Goal: Task Accomplishment & Management: Manage account settings

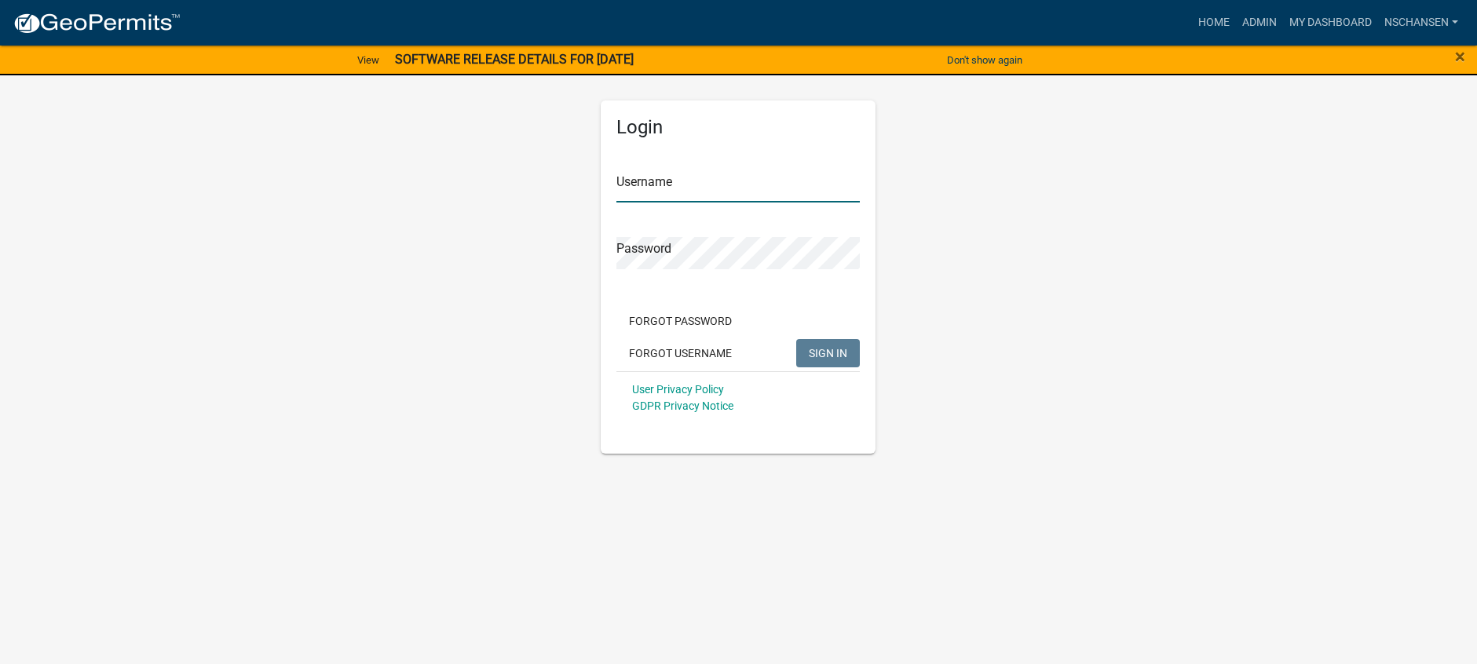
type input "nschansen"
click at [830, 357] on span "SIGN IN" at bounding box center [828, 352] width 38 height 13
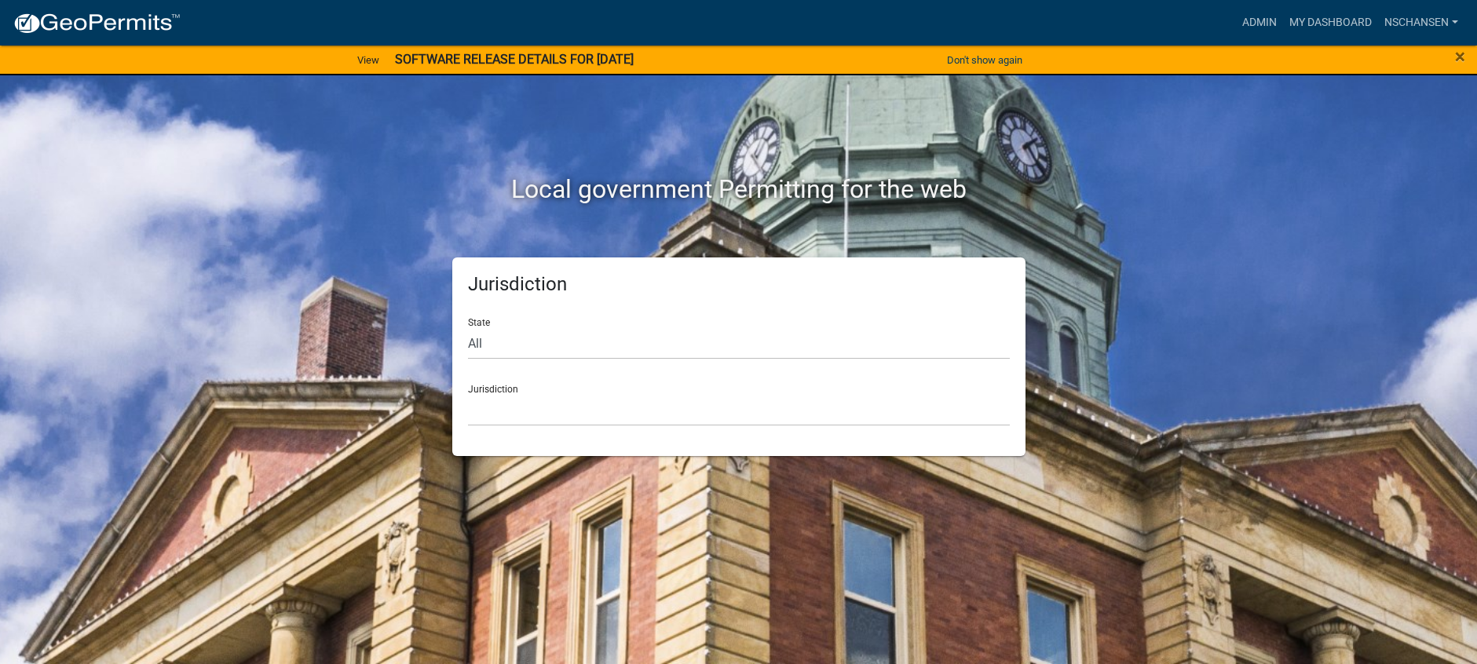
click at [502, 382] on div "Jurisdiction [GEOGRAPHIC_DATA], [US_STATE] [GEOGRAPHIC_DATA], [US_STATE][PERSON…" at bounding box center [739, 399] width 542 height 54
click at [497, 338] on select "All [US_STATE] [US_STATE] [US_STATE] [US_STATE] [US_STATE] [US_STATE] [US_STATE…" at bounding box center [739, 343] width 542 height 32
select select "[US_STATE]"
click at [468, 327] on select "All [US_STATE] [US_STATE] [US_STATE] [US_STATE] [US_STATE] [US_STATE] [US_STATE…" at bounding box center [739, 343] width 542 height 32
click at [512, 402] on select "[GEOGRAPHIC_DATA], [US_STATE] [GEOGRAPHIC_DATA], [US_STATE] [GEOGRAPHIC_DATA], …" at bounding box center [739, 410] width 542 height 32
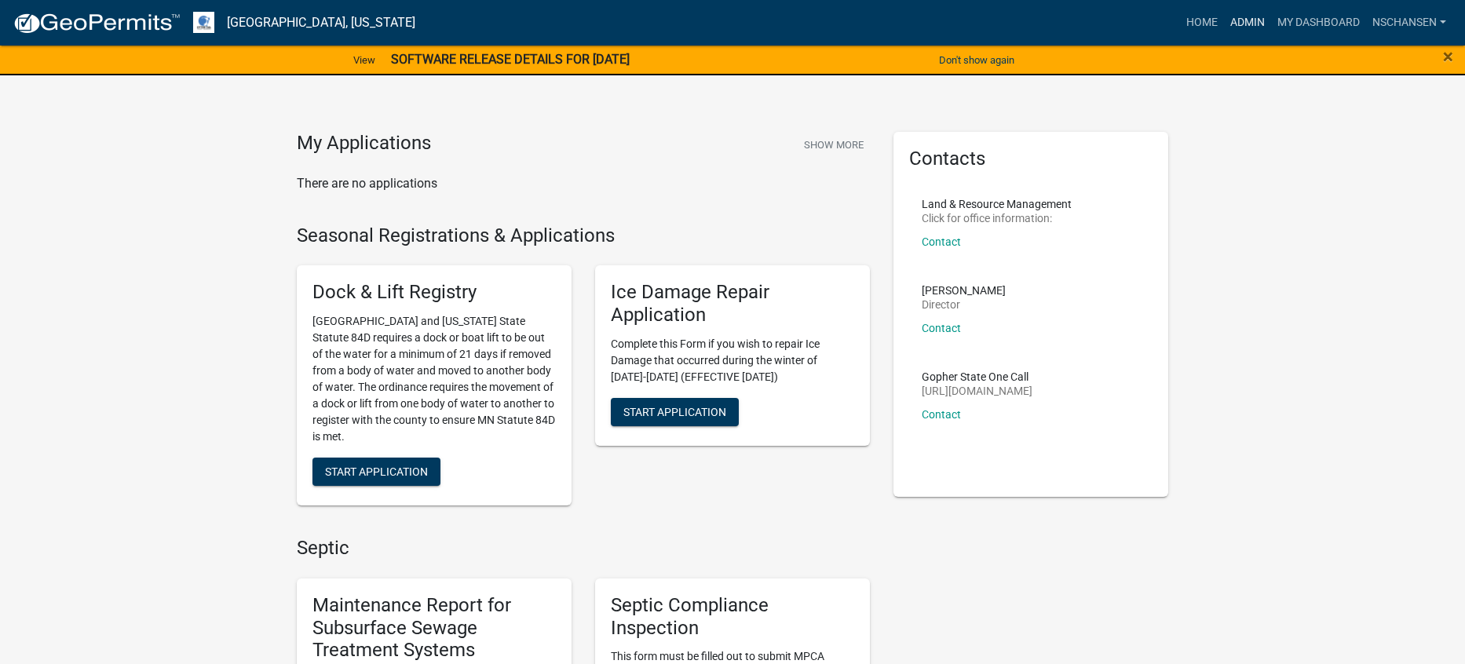
click at [1240, 17] on link "Admin" at bounding box center [1247, 23] width 47 height 30
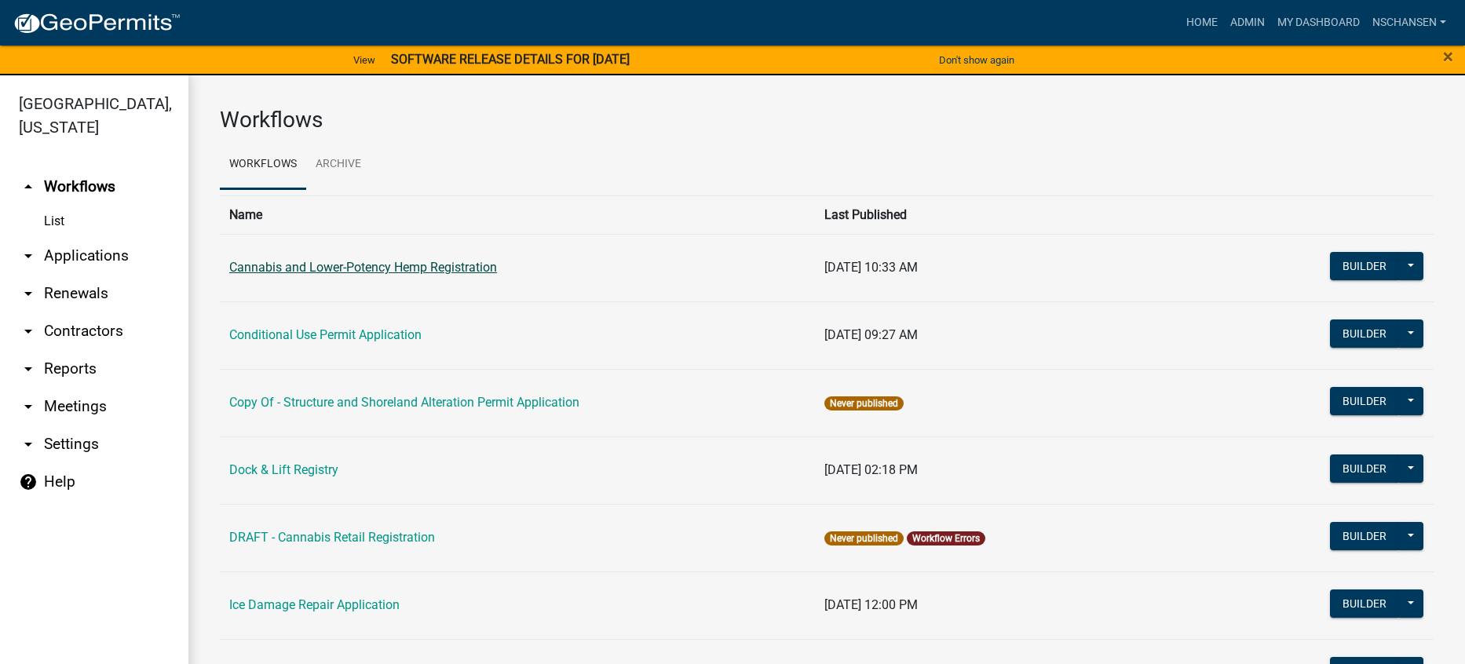
click at [371, 267] on link "Cannabis and Lower-Potency Hemp Registration" at bounding box center [363, 267] width 268 height 15
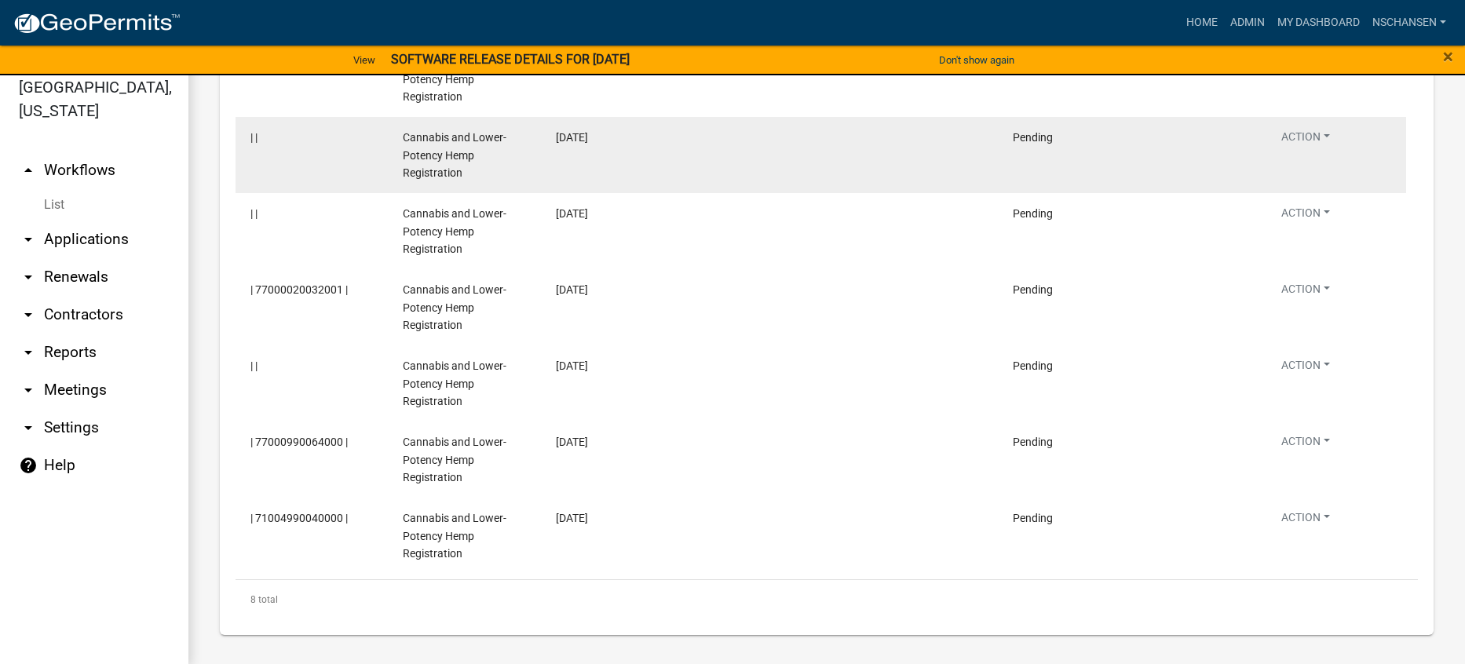
scroll to position [19, 0]
